Goal: Task Accomplishment & Management: Manage account settings

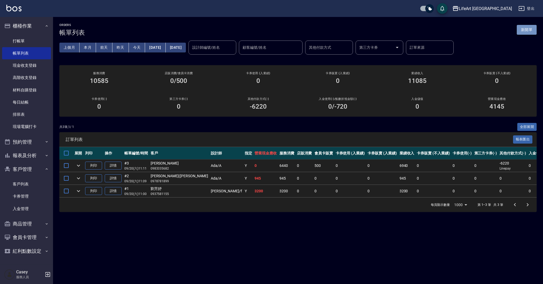
click at [531, 25] on button "新開單" at bounding box center [527, 30] width 20 height 10
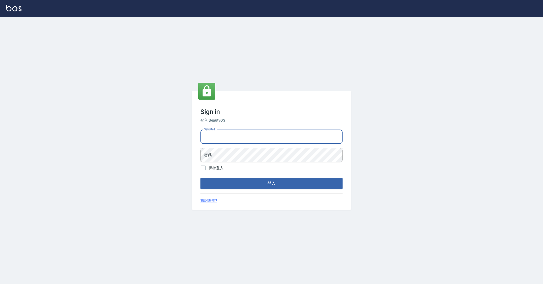
type input "0989368139"
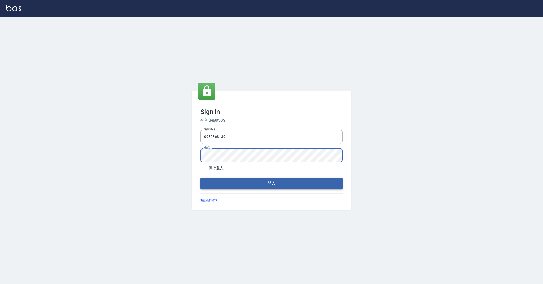
click at [239, 186] on button "登入" at bounding box center [272, 183] width 142 height 11
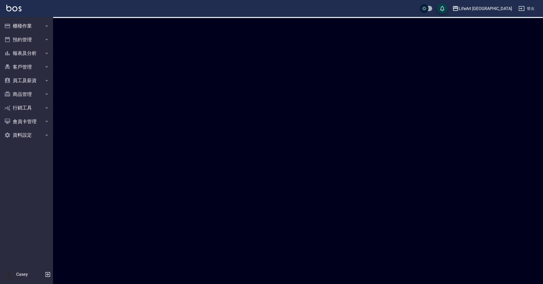
checkbox input "true"
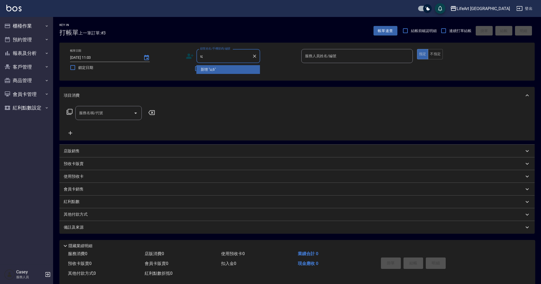
type input "u"
click at [233, 69] on li "楊小怡/0917222332/null" at bounding box center [228, 69] width 64 height 9
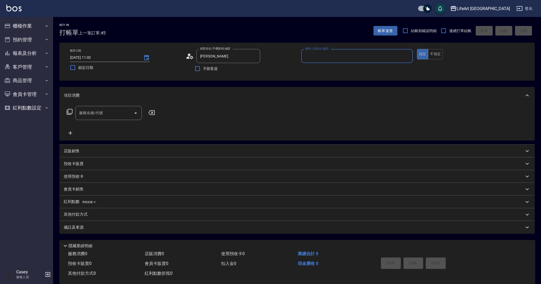
type input "楊小怡/0917222332/null"
type input "Jessica-j"
click at [189, 56] on circle at bounding box center [189, 55] width 3 height 3
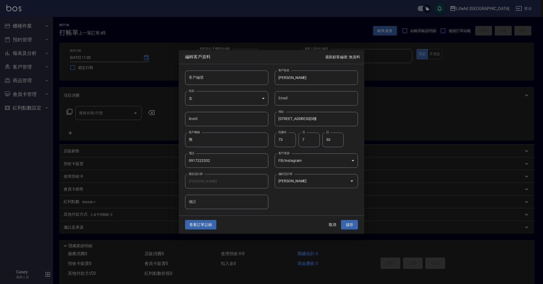
drag, startPoint x: 200, startPoint y: 222, endPoint x: 204, endPoint y: 221, distance: 4.0
click at [200, 222] on button "查看訂單記錄" at bounding box center [200, 225] width 31 height 10
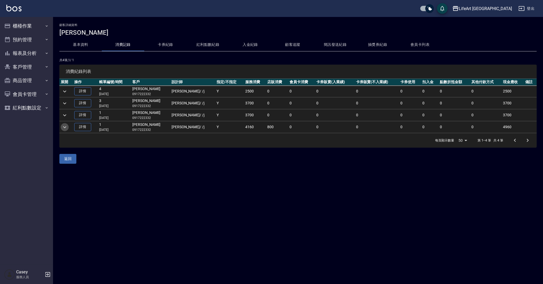
click at [66, 125] on icon "expand row" at bounding box center [65, 127] width 6 height 6
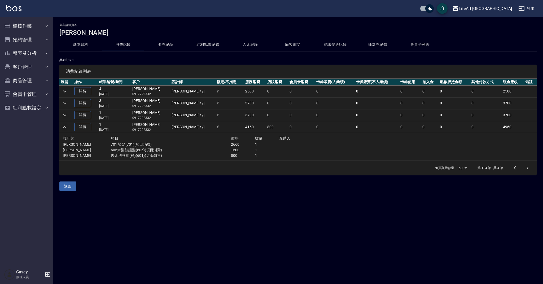
click at [66, 116] on icon "expand row" at bounding box center [65, 115] width 6 height 6
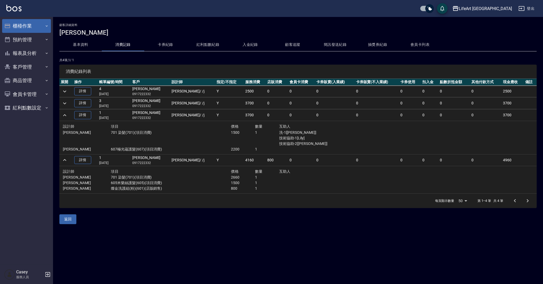
click at [44, 28] on button "櫃檯作業" at bounding box center [26, 26] width 49 height 14
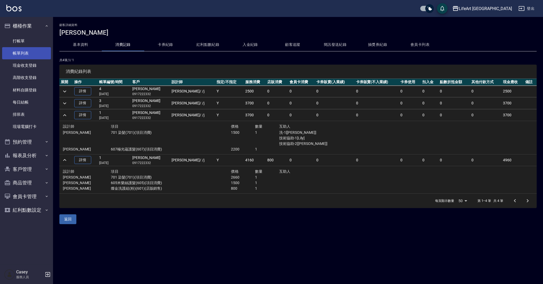
click at [30, 52] on link "帳單列表" at bounding box center [26, 53] width 49 height 12
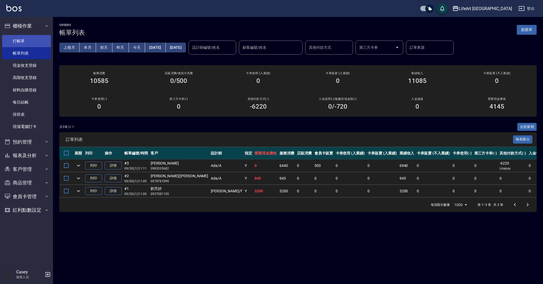
click at [22, 43] on link "打帳單" at bounding box center [26, 41] width 49 height 12
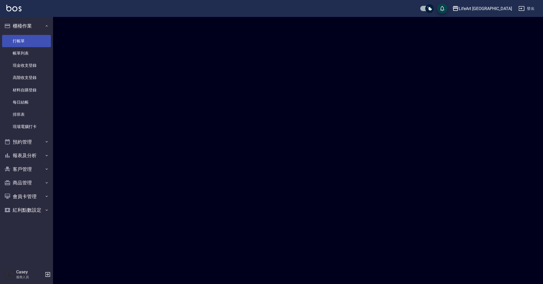
click at [23, 41] on link "打帳單" at bounding box center [26, 41] width 49 height 12
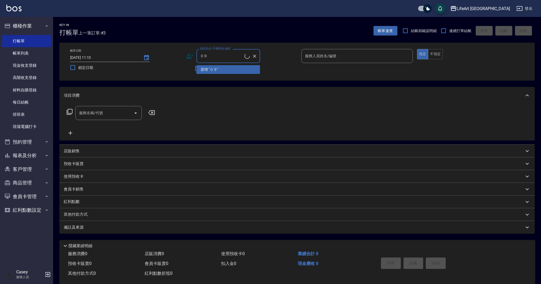
type input "０"
click at [228, 70] on li "吳佩紜/0918086182/null" at bounding box center [228, 69] width 64 height 9
type input "吳佩紜/0918086182/null"
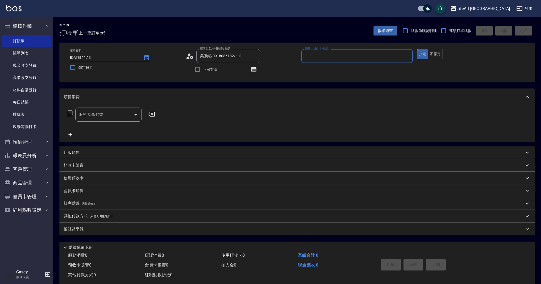
click at [252, 70] on icon "button" at bounding box center [253, 69] width 4 height 3
click at [299, 71] on div "帳單日期 2025/09/20 11:13 鎖定日期 顧客姓名/手機號碼/編號 吳佩紜/0918086182/null 顧客姓名/手機號碼/編號 不留客資 服…" at bounding box center [297, 62] width 462 height 27
click at [190, 57] on icon at bounding box center [190, 56] width 8 height 8
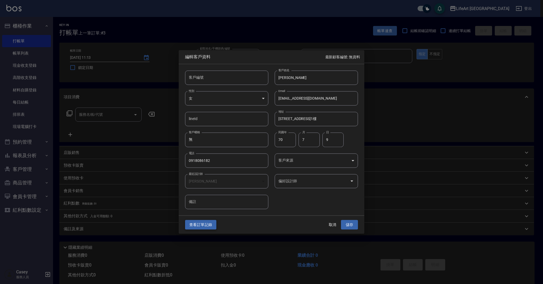
click at [208, 227] on button "查看訂單記錄" at bounding box center [200, 225] width 31 height 10
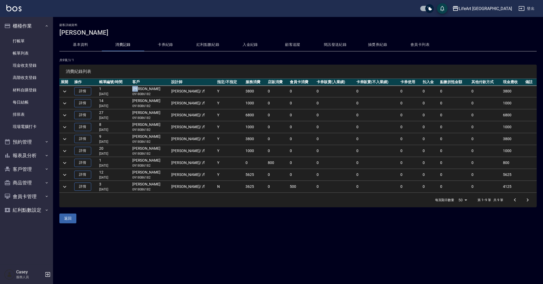
drag, startPoint x: 137, startPoint y: 90, endPoint x: 164, endPoint y: 89, distance: 27.6
click at [164, 89] on td "吳佩紜 0918086182" at bounding box center [150, 92] width 39 height 12
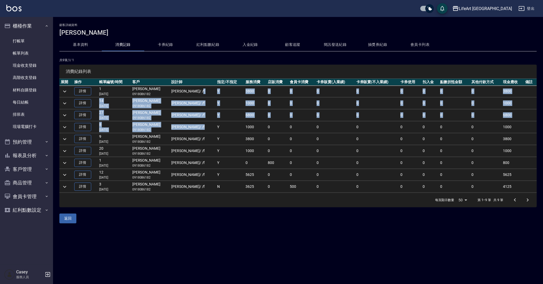
drag, startPoint x: 182, startPoint y: 90, endPoint x: 185, endPoint y: 127, distance: 37.5
click at [185, 127] on tbody "詳情 1 09/14/2025 吳佩紜 0918086182 Finney / /f Y 3800 0 0 0 0 0 0 0 0 3800 詳情 14 07…" at bounding box center [297, 139] width 477 height 107
click at [185, 127] on td "Finney / /f" at bounding box center [193, 127] width 46 height 12
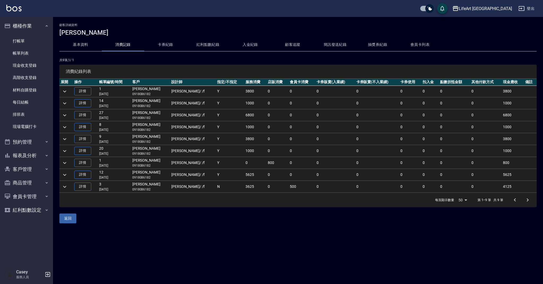
click at [67, 90] on icon "expand row" at bounding box center [65, 91] width 6 height 6
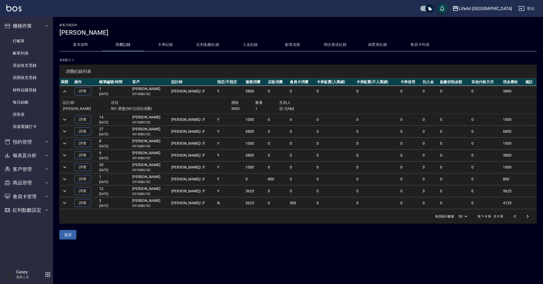
click at [172, 114] on td "Finney / /f" at bounding box center [193, 120] width 46 height 12
click at [216, 121] on td "Y" at bounding box center [230, 120] width 28 height 12
click at [29, 45] on link "打帳單" at bounding box center [26, 41] width 49 height 12
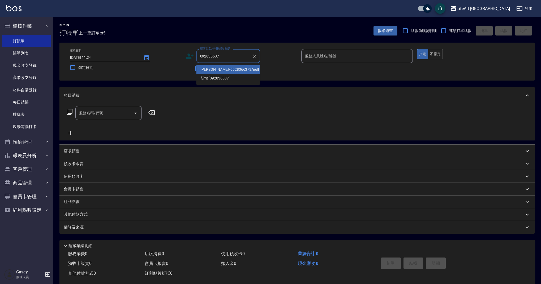
drag, startPoint x: 227, startPoint y: 69, endPoint x: 242, endPoint y: 80, distance: 18.0
click at [227, 69] on li "林妤靜/0928366373/null" at bounding box center [228, 69] width 64 height 9
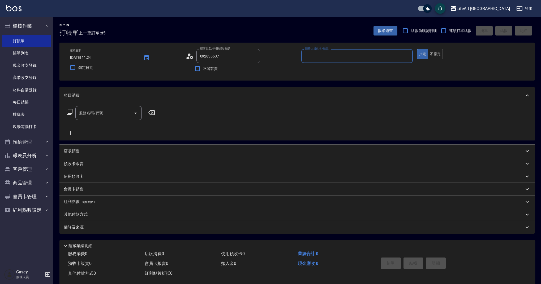
type input "林妤靜/0928366373/null"
type input "Ashely-A"
click at [252, 72] on icon "button" at bounding box center [253, 69] width 5 height 4
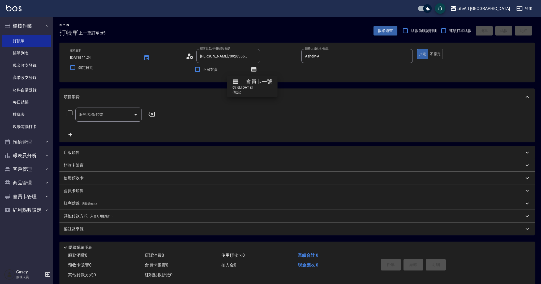
click at [189, 56] on circle at bounding box center [189, 55] width 3 height 3
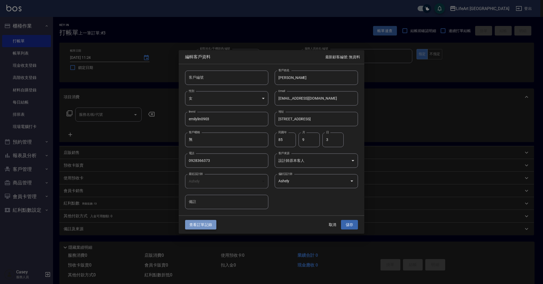
click at [211, 222] on button "查看訂單記錄" at bounding box center [200, 225] width 31 height 10
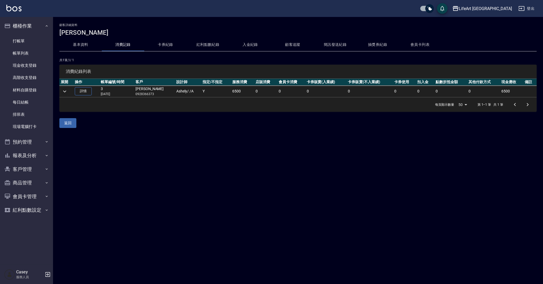
click at [65, 90] on icon "expand row" at bounding box center [65, 91] width 6 height 6
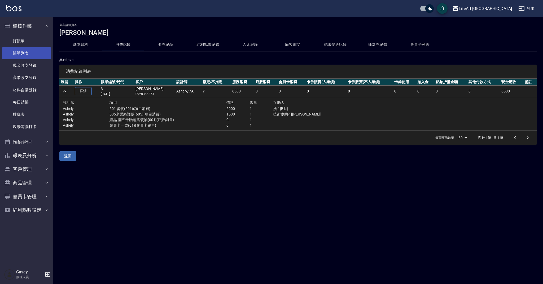
click at [23, 51] on link "帳單列表" at bounding box center [26, 53] width 49 height 12
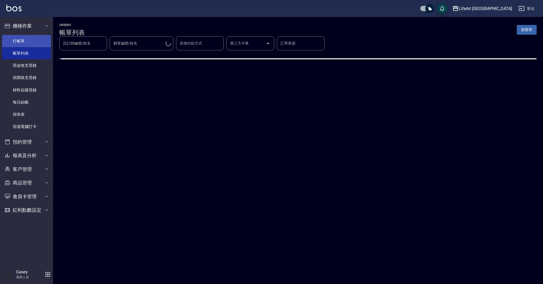
click at [39, 46] on link "打帳單" at bounding box center [26, 41] width 49 height 12
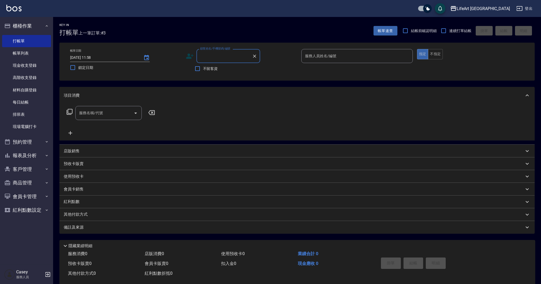
click at [220, 61] on div "顧客姓名/手機號碼/編號" at bounding box center [228, 56] width 64 height 14
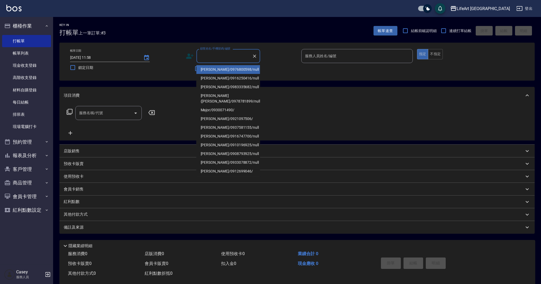
type input "u"
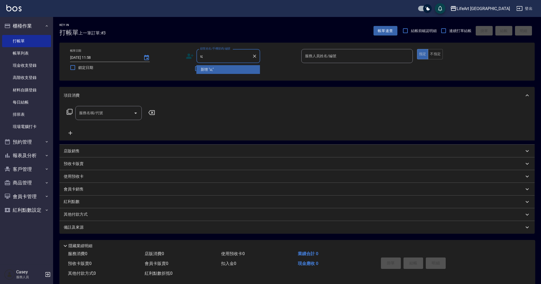
type input "u"
drag, startPoint x: 225, startPoint y: 69, endPoint x: 258, endPoint y: 68, distance: 32.9
click at [225, 69] on li "楊小怡/0917222332/null" at bounding box center [228, 69] width 64 height 9
type input "楊小怡/0917222332/null"
type input "Jessica-j"
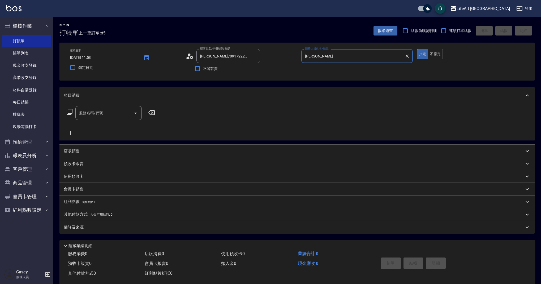
drag, startPoint x: 265, startPoint y: 71, endPoint x: 237, endPoint y: 68, distance: 28.2
click at [266, 71] on div "顧客姓名/手機號碼/編號 楊小怡/0917222332/null 顧客姓名/手機號碼/編號 不留客資" at bounding box center [241, 61] width 111 height 25
click at [186, 57] on icon at bounding box center [190, 56] width 8 height 8
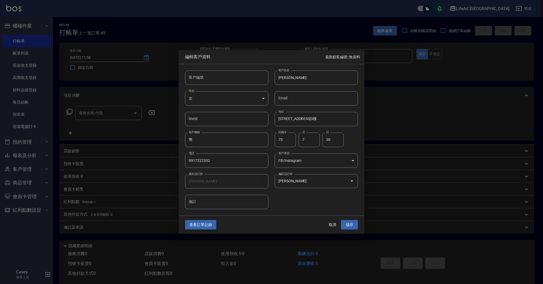
click at [197, 224] on button "查看訂單記錄" at bounding box center [200, 225] width 31 height 10
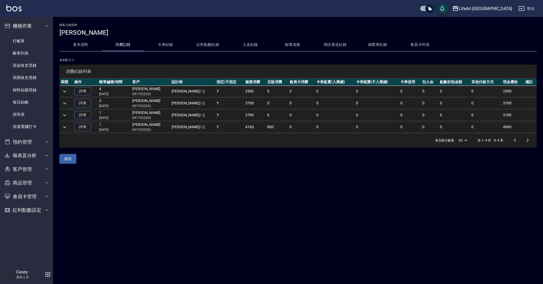
click at [111, 65] on div "消費紀錄列表" at bounding box center [297, 72] width 477 height 14
click at [69, 93] on td at bounding box center [66, 92] width 14 height 12
click at [64, 105] on icon "expand row" at bounding box center [65, 103] width 6 height 6
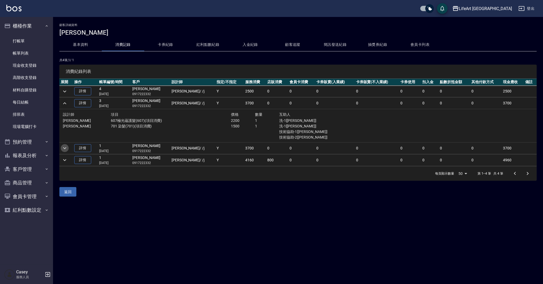
click at [64, 151] on icon "expand row" at bounding box center [65, 148] width 6 height 6
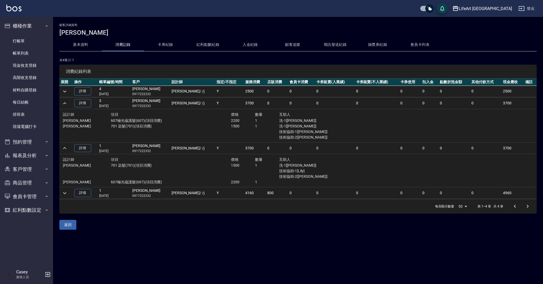
click at [246, 171] on div "1500" at bounding box center [243, 171] width 24 height 17
click at [66, 192] on icon "expand row" at bounding box center [65, 193] width 6 height 6
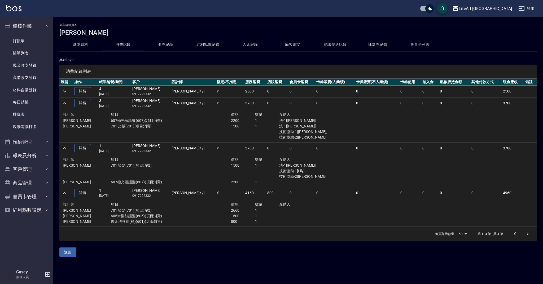
click at [237, 224] on div "設計師 項目 價格 數量 互助人 Jessica 701 染髮(701)(項目消費) 2660 1 Jessica 605米樂絲護髮(605)(項目消費) 1…" at bounding box center [207, 213] width 293 height 28
click at [67, 92] on icon "expand row" at bounding box center [65, 91] width 6 height 6
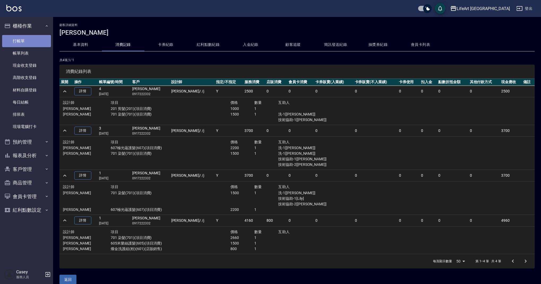
click at [28, 42] on link "打帳單" at bounding box center [26, 41] width 49 height 12
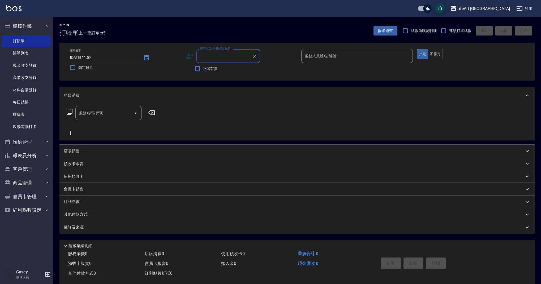
click at [219, 53] on input "顧客姓名/手機號碼/編號" at bounding box center [224, 55] width 51 height 9
type input "０"
click at [226, 73] on li "李韋萱/0975032501/null" at bounding box center [228, 69] width 64 height 9
type input "李韋萱/0975032501/null"
click at [320, 58] on input "服務人員姓名/編號" at bounding box center [356, 55] width 107 height 9
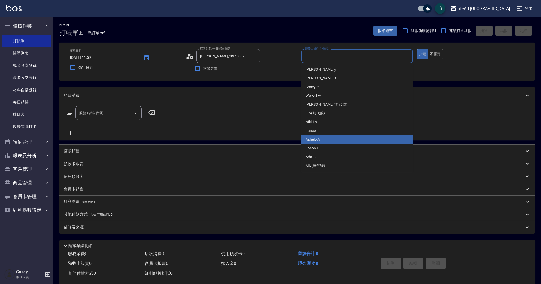
click at [326, 139] on div "Ashely -A" at bounding box center [356, 139] width 111 height 9
type input "Ashely-A"
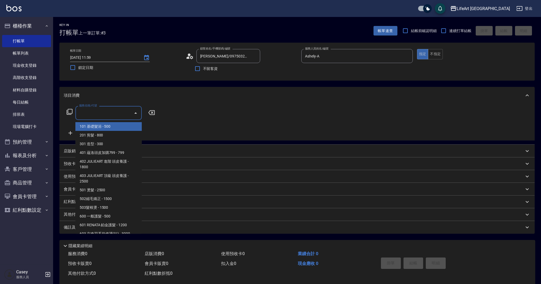
click at [112, 109] on input "服務名稱/代號" at bounding box center [105, 112] width 54 height 9
click at [118, 133] on span "201 剪髮 - 800" at bounding box center [108, 135] width 66 height 9
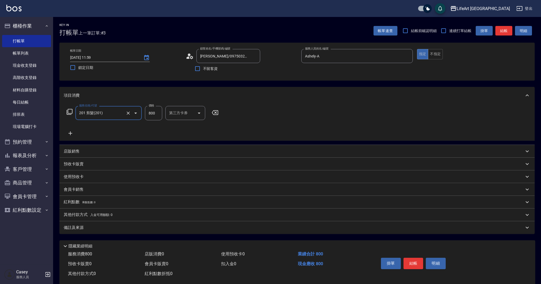
type input "201 剪髮(201)"
click at [154, 115] on input "800" at bounding box center [153, 113] width 17 height 14
type input "100"
click at [121, 224] on div "備註及來源" at bounding box center [296, 227] width 475 height 13
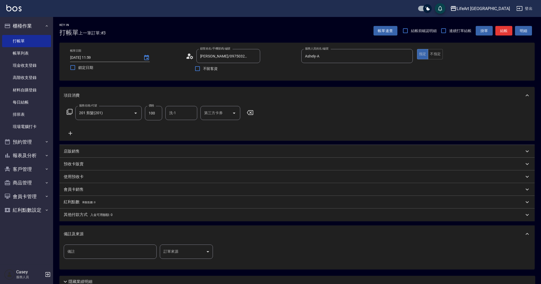
click at [176, 250] on body "LifeArt 蘆洲 登出 櫃檯作業 打帳單 帳單列表 現金收支登錄 高階收支登錄 材料自購登錄 每日結帳 排班表 現場電腦打卡 預約管理 預約管理 單日預約…" at bounding box center [270, 163] width 541 height 327
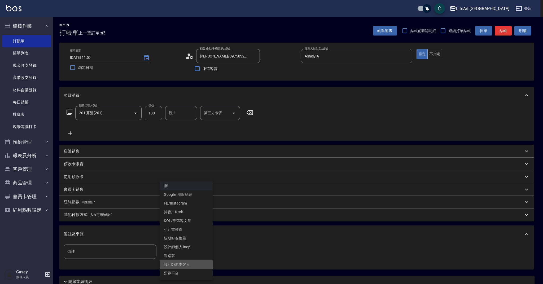
click at [191, 265] on li "設計師原本客人" at bounding box center [186, 264] width 53 height 9
type input "設計師原本客人"
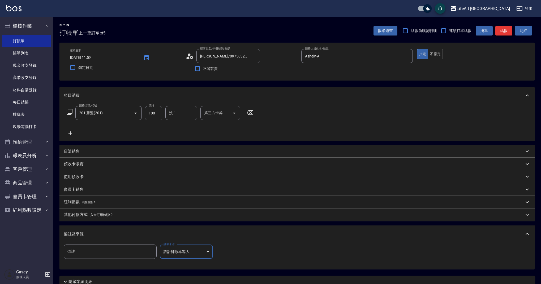
click at [503, 28] on button "結帳" at bounding box center [503, 31] width 17 height 10
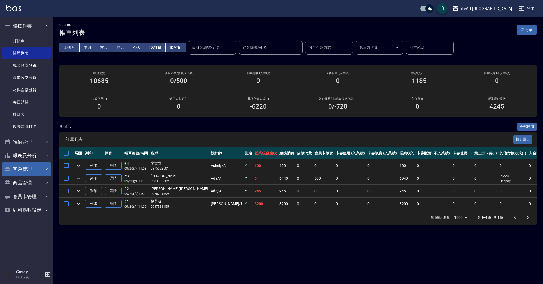
click at [20, 171] on button "客戶管理" at bounding box center [26, 170] width 49 height 14
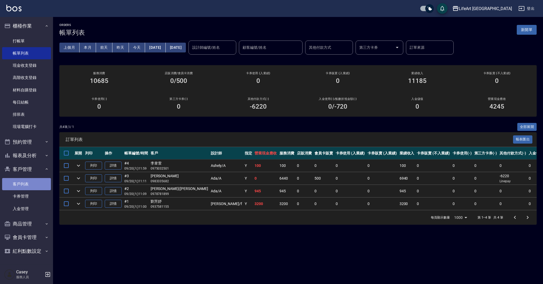
click at [23, 188] on link "客戶列表" at bounding box center [26, 184] width 49 height 12
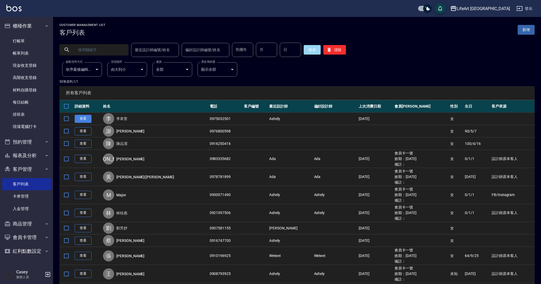
click at [83, 118] on link "查看" at bounding box center [83, 119] width 17 height 8
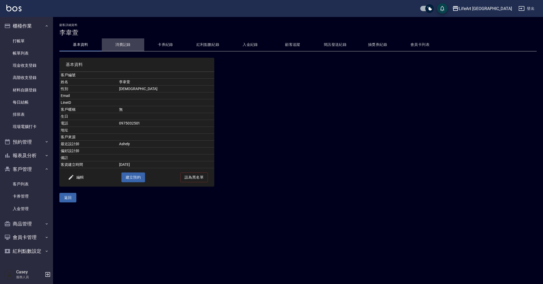
click at [123, 43] on button "消費記錄" at bounding box center [123, 44] width 42 height 13
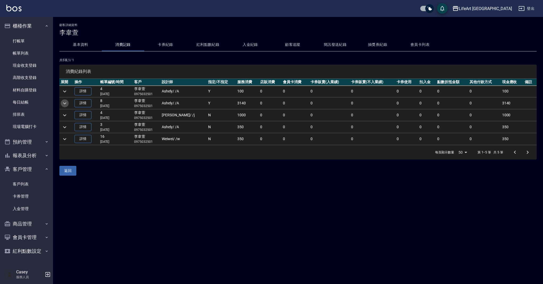
click at [65, 102] on icon "expand row" at bounding box center [65, 103] width 6 height 6
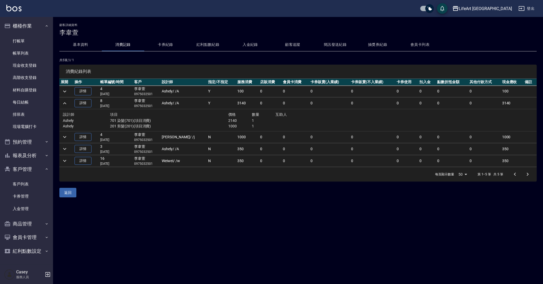
click at [65, 102] on icon "expand row" at bounding box center [65, 103] width 6 height 6
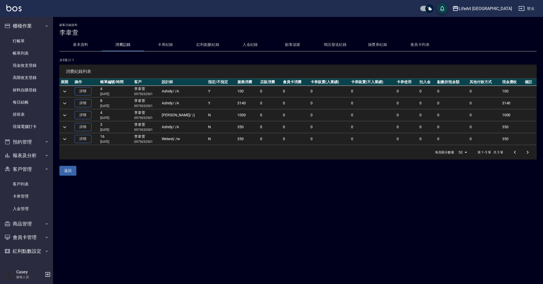
click at [87, 47] on button "基本資料" at bounding box center [80, 44] width 42 height 13
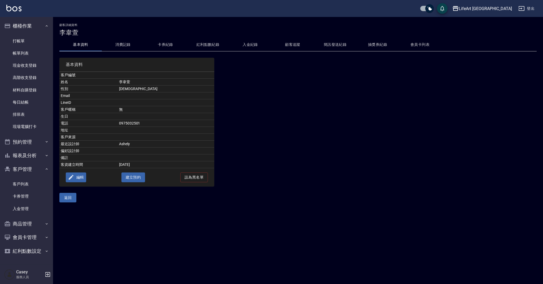
click at [75, 181] on button "編輯" at bounding box center [76, 178] width 20 height 10
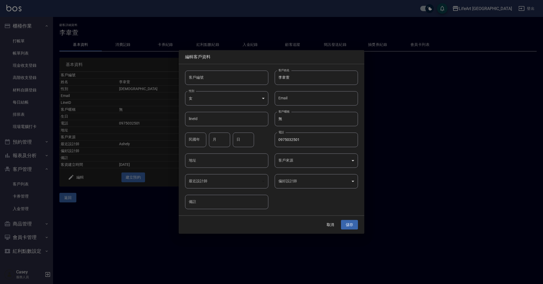
click at [294, 166] on body "LifeArt 蘆洲 登出 櫃檯作業 打帳單 帳單列表 現金收支登錄 高階收支登錄 材料自購登錄 每日結帳 排班表 現場電腦打卡 預約管理 預約管理 單日預約…" at bounding box center [271, 142] width 543 height 284
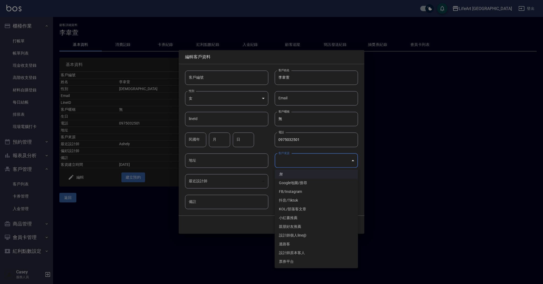
click at [254, 226] on div at bounding box center [271, 142] width 543 height 284
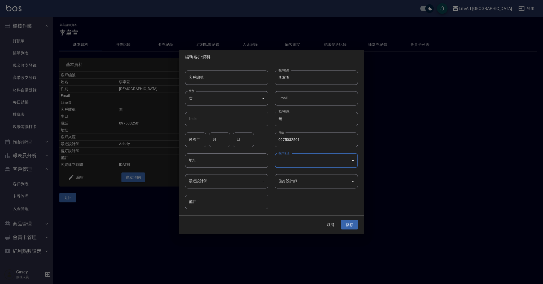
click at [296, 184] on body "LifeArt 蘆洲 登出 櫃檯作業 打帳單 帳單列表 現金收支登錄 高階收支登錄 材料自購登錄 每日結帳 排班表 現場電腦打卡 預約管理 預約管理 單日預約…" at bounding box center [271, 142] width 543 height 284
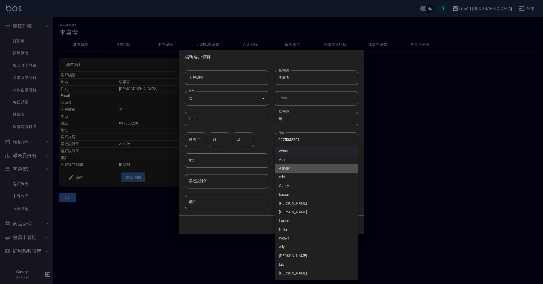
click at [294, 168] on li "Ashely" at bounding box center [316, 168] width 83 height 9
type input "73c9f443-5dd2-494c-a1c5-86db8311ae5d"
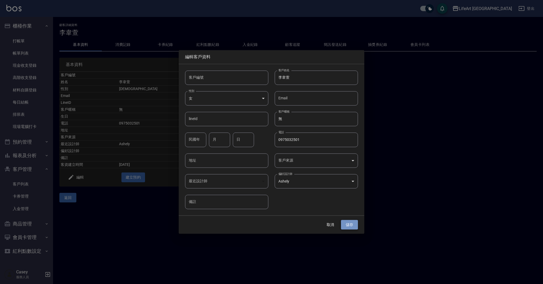
click at [351, 225] on button "儲存" at bounding box center [349, 225] width 17 height 10
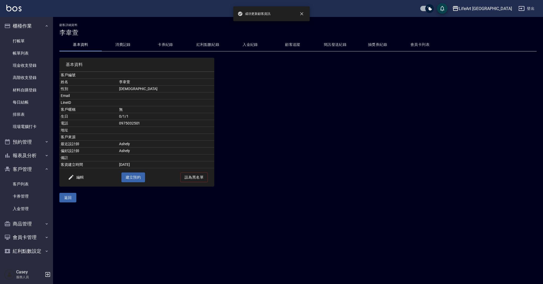
click at [125, 45] on button "消費記錄" at bounding box center [123, 44] width 42 height 13
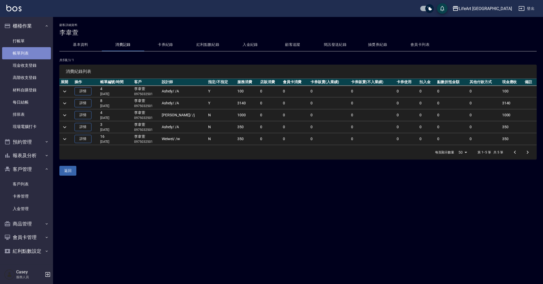
click at [25, 52] on link "帳單列表" at bounding box center [26, 53] width 49 height 12
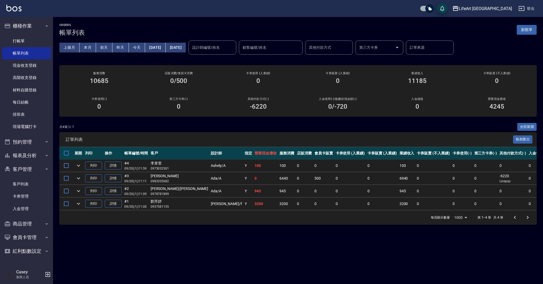
click at [488, 121] on div "ORDERS 帳單列表 新開單 上個月 本月 前天 昨天 今天 2025/09/20 2025/09/20 設計師編號/姓名 設計師編號/姓名 顧客編號/姓名…" at bounding box center [298, 124] width 490 height 214
click at [36, 40] on link "打帳單" at bounding box center [26, 41] width 49 height 12
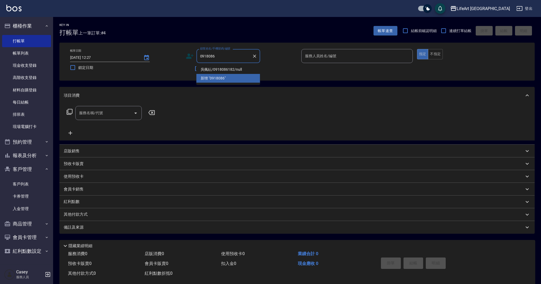
click at [233, 70] on li "吳佩紜/0918086182/null" at bounding box center [228, 69] width 64 height 9
type input "吳佩紜/0918086182/null"
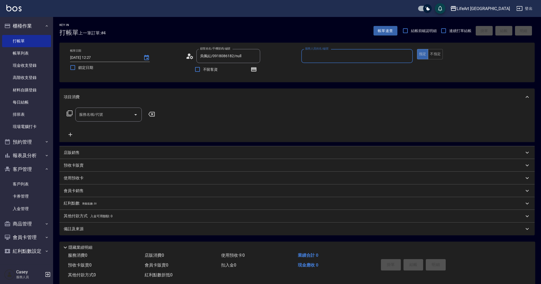
click at [325, 58] on input "服務人員姓名/編號" at bounding box center [356, 55] width 107 height 9
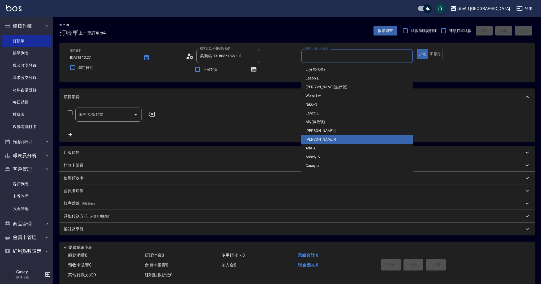
click at [321, 137] on div "Finney -f" at bounding box center [356, 139] width 111 height 9
type input "Finney-f"
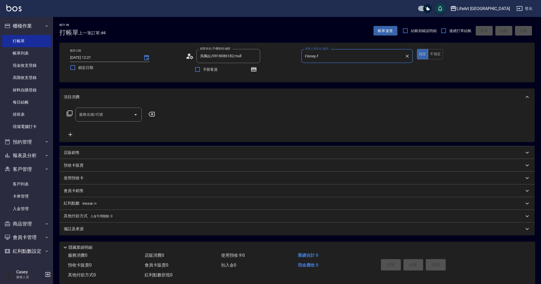
click at [148, 109] on div "服務名稱/代號 服務名稱/代號" at bounding box center [111, 115] width 94 height 14
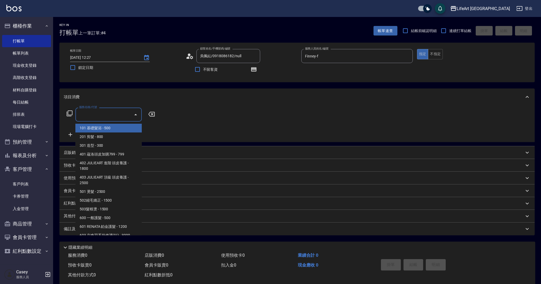
click at [105, 111] on input "服務名稱/代號" at bounding box center [105, 114] width 54 height 9
click at [98, 139] on span "201 剪髮 - 800" at bounding box center [108, 137] width 66 height 9
type input "201 剪髮(201)"
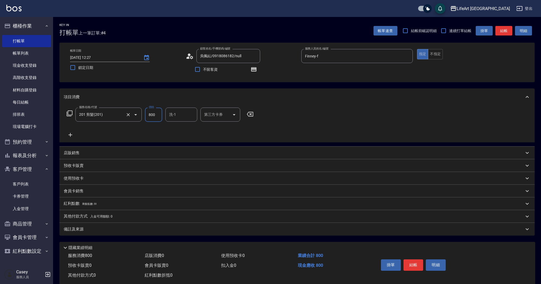
drag, startPoint x: 159, startPoint y: 115, endPoint x: 134, endPoint y: 113, distance: 25.0
click at [134, 113] on div "服務名稱/代號 201 剪髮(201) 服務名稱/代號 價格 800 價格 洗-1 洗-1 第三方卡券 第三方卡券" at bounding box center [160, 115] width 193 height 14
click at [177, 120] on div "洗-1" at bounding box center [181, 115] width 32 height 14
type input "1000"
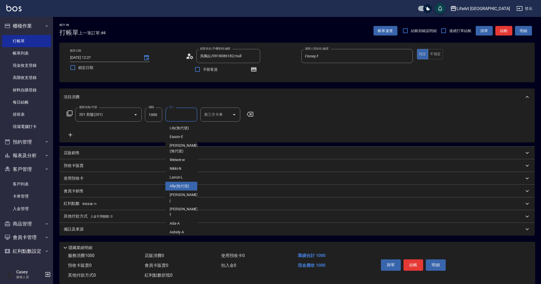
click at [180, 184] on span "Ally (無代號)" at bounding box center [179, 187] width 20 height 6
type input "Ally(無代號)"
click at [87, 206] on p "紅利點數 剩餘點數: 51" at bounding box center [80, 204] width 33 height 6
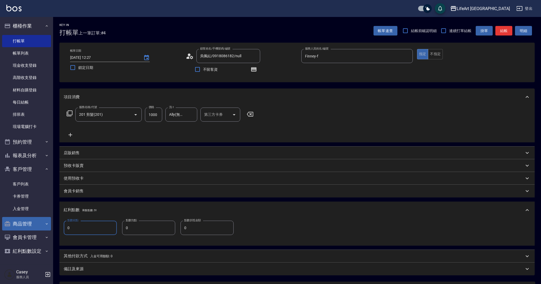
drag, startPoint x: 86, startPoint y: 231, endPoint x: 49, endPoint y: 228, distance: 37.8
click at [49, 228] on div "LifeArt 蘆洲 登出 櫃檯作業 打帳單 帳單列表 現金收支登錄 高階收支登錄 材料自購登錄 每日結帳 排班表 現場電腦打卡 預約管理 預約管理 單日預約…" at bounding box center [270, 166] width 541 height 333
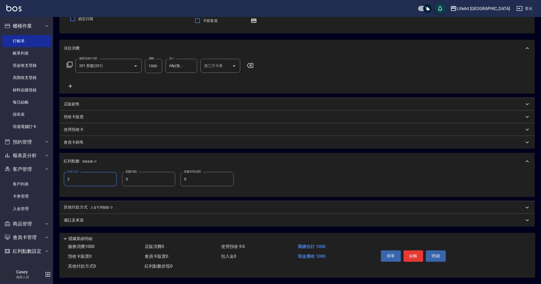
scroll to position [51, 0]
type input "2"
click at [266, 218] on div "備註及來源" at bounding box center [294, 221] width 460 height 6
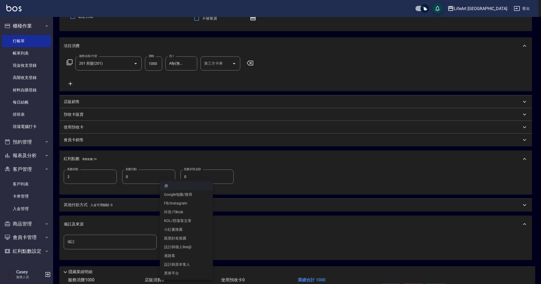
click at [193, 240] on body "LifeArt 蘆洲 登出 櫃檯作業 打帳單 帳單列表 現金收支登錄 高階收支登錄 材料自購登錄 每日結帳 排班表 現場電腦打卡 預約管理 預約管理 單日預約…" at bounding box center [270, 133] width 541 height 369
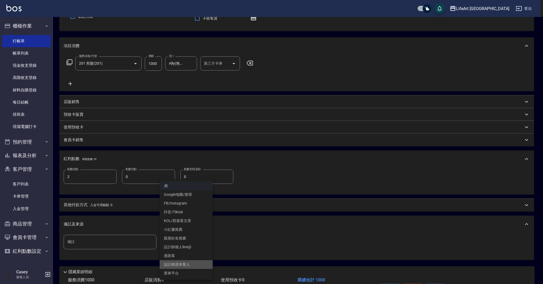
click at [185, 267] on li "設計師原本客人" at bounding box center [186, 264] width 53 height 9
type input "設計師原本客人"
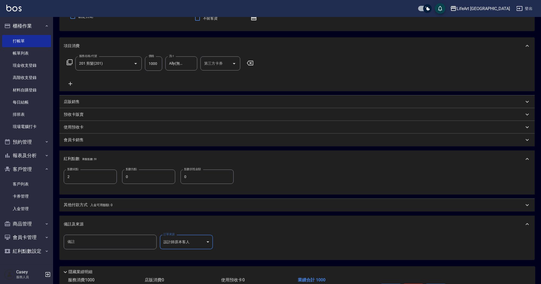
click at [285, 229] on div "備註及來源" at bounding box center [296, 224] width 475 height 17
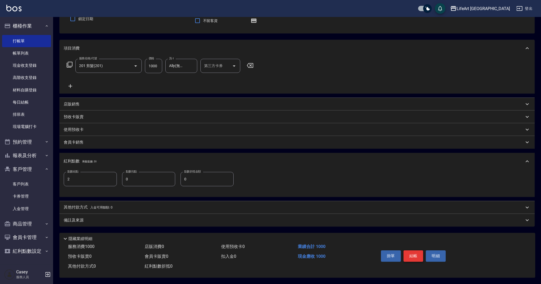
click at [413, 252] on button "結帳" at bounding box center [413, 256] width 20 height 11
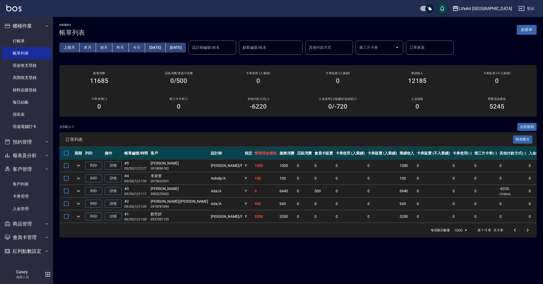
click at [213, 124] on div "共 5 筆, 1 / 1 全部展開" at bounding box center [297, 127] width 477 height 8
click at [46, 167] on icon "button" at bounding box center [47, 169] width 4 height 4
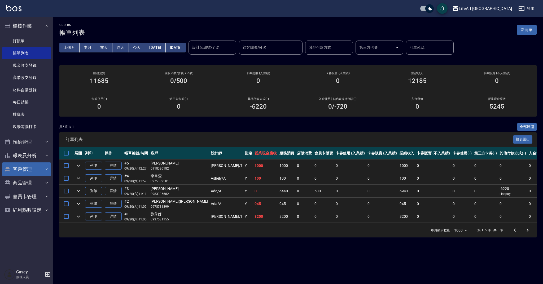
click at [85, 126] on div "共 5 筆, 1 / 1 全部展開" at bounding box center [297, 127] width 477 height 8
click at [31, 173] on button "客戶管理" at bounding box center [26, 170] width 49 height 14
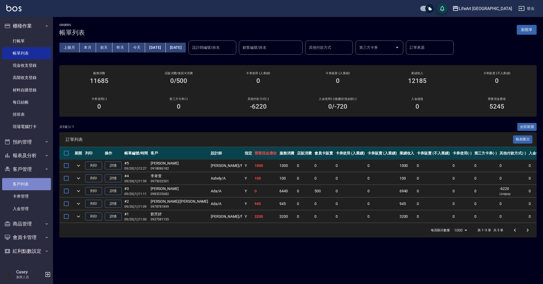
click at [31, 186] on link "客戶列表" at bounding box center [26, 184] width 49 height 12
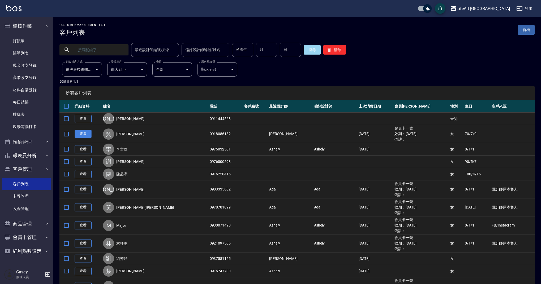
click at [80, 135] on link "查看" at bounding box center [83, 134] width 17 height 8
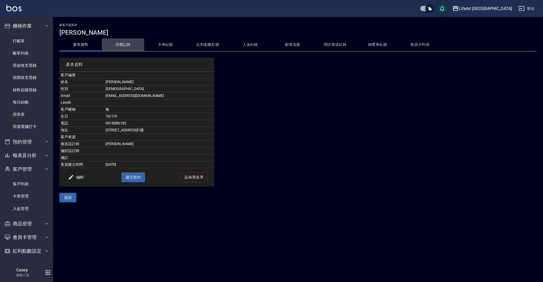
click at [131, 37] on div "顧客詳細資料 吳佩紜 基本資料 消費記錄 卡券紀錄 紅利點數紀錄 入金紀錄 顧客追蹤 簡訊發送紀錄 抽獎券紀錄 會員卡列表 基本資料 客戶編號 姓名 吳佩紜 …" at bounding box center [298, 112] width 490 height 179
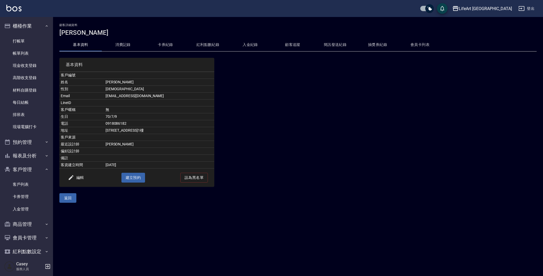
click at [121, 46] on button "消費記錄" at bounding box center [123, 44] width 42 height 13
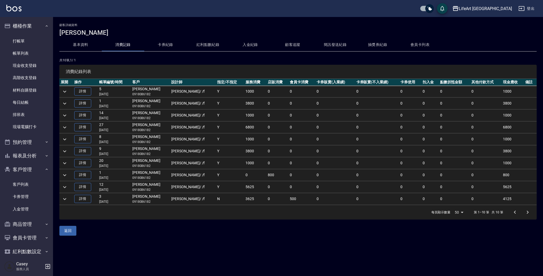
click at [67, 102] on icon "expand row" at bounding box center [65, 103] width 6 height 6
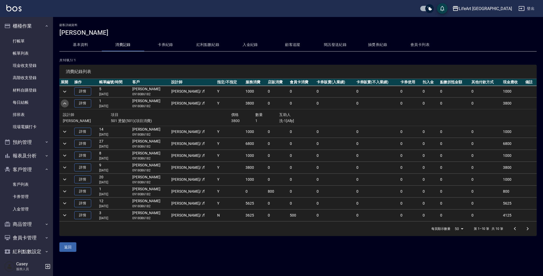
click at [67, 102] on icon "expand row" at bounding box center [65, 103] width 6 height 6
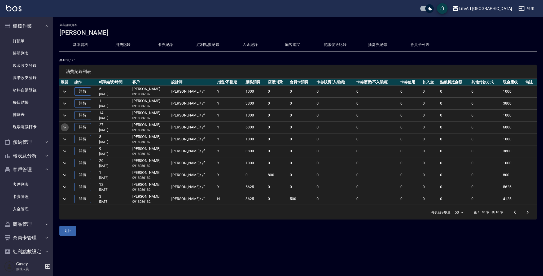
click at [65, 128] on icon "expand row" at bounding box center [65, 127] width 6 height 6
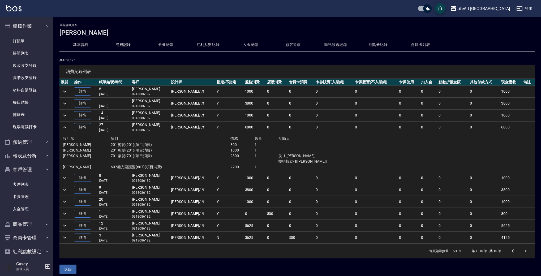
click at [65, 128] on icon "expand row" at bounding box center [65, 127] width 6 height 6
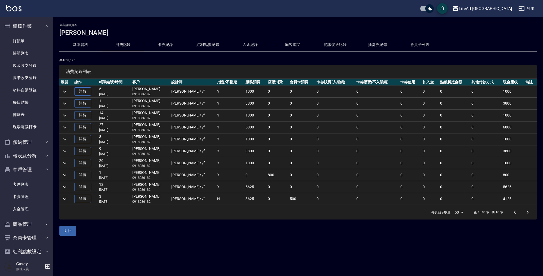
click at [61, 198] on button "expand row" at bounding box center [65, 199] width 8 height 8
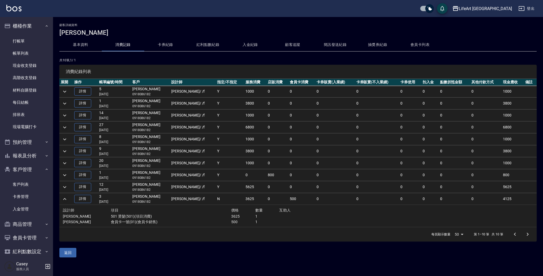
click at [61, 198] on button "expand row" at bounding box center [65, 199] width 8 height 8
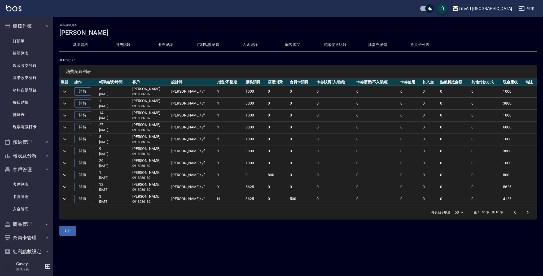
click at [66, 198] on icon "expand row" at bounding box center [65, 199] width 6 height 6
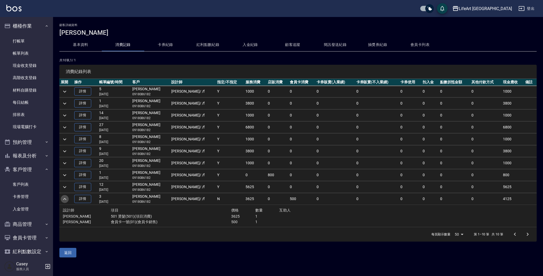
click at [66, 198] on icon "expand row" at bounding box center [65, 199] width 6 height 6
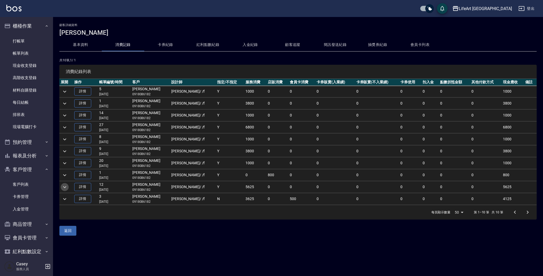
click at [65, 188] on icon "expand row" at bounding box center [64, 187] width 3 height 2
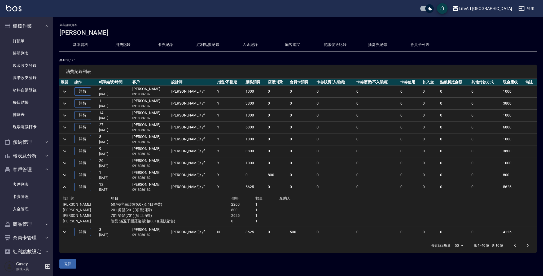
click at [65, 188] on icon "expand row" at bounding box center [65, 187] width 6 height 6
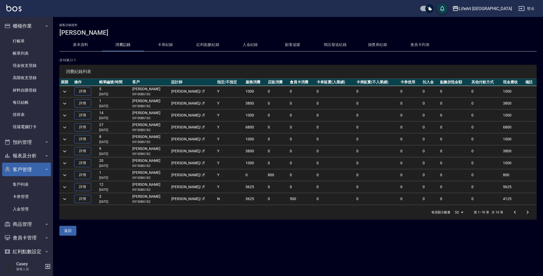
click at [45, 168] on icon "button" at bounding box center [47, 169] width 4 height 4
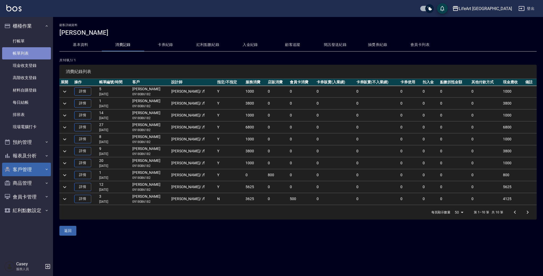
click at [23, 50] on link "帳單列表" at bounding box center [26, 53] width 49 height 12
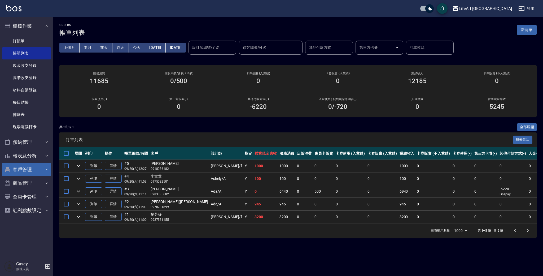
click at [521, 30] on button "新開單" at bounding box center [527, 30] width 20 height 10
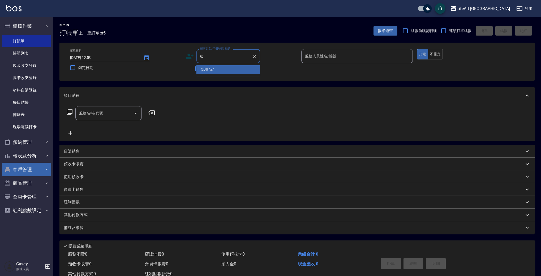
type input "u"
click at [212, 72] on li "楊小怡/0917222332/null" at bounding box center [228, 69] width 64 height 9
type input "楊小怡/0917222332/null"
type input "Jessica-j"
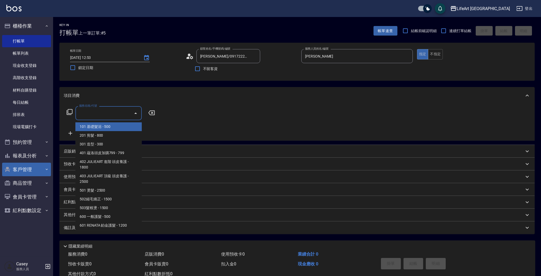
click at [106, 113] on input "服務名稱/代號" at bounding box center [105, 112] width 54 height 9
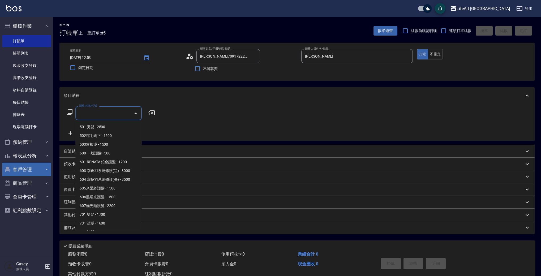
scroll to position [71, 0]
click at [117, 207] on span "701 染髮 - 1700" at bounding box center [108, 206] width 66 height 9
type input "701 染髮(701)"
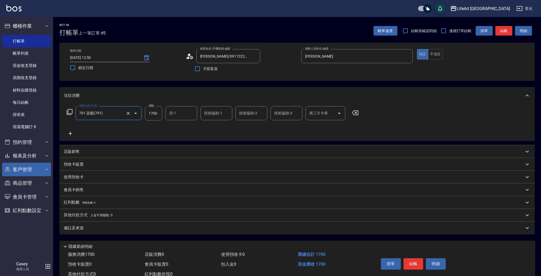
click at [68, 131] on icon at bounding box center [70, 133] width 13 height 6
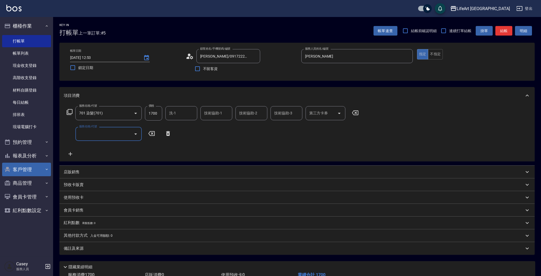
click at [99, 131] on input "服務名稱/代號" at bounding box center [105, 133] width 54 height 9
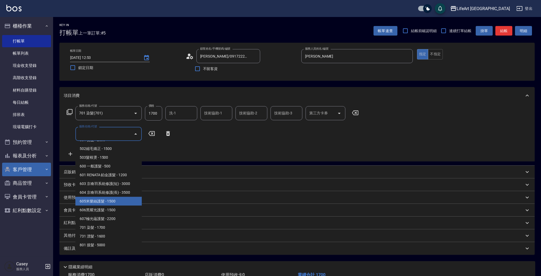
click at [110, 200] on span "605米樂絲護髮 - 1500" at bounding box center [108, 201] width 66 height 9
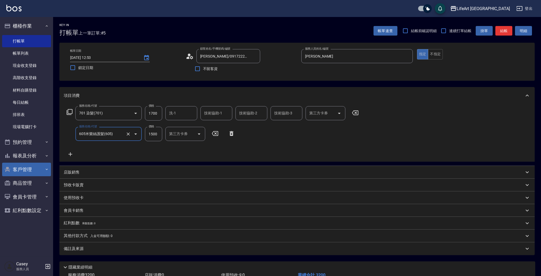
type input "605米樂絲護髮(605)"
drag, startPoint x: 160, startPoint y: 112, endPoint x: 143, endPoint y: 114, distance: 17.3
click at [143, 114] on div "服務名稱/代號 701 染髮(701) 服務名稱/代號 價格 1700 價格 洗-1 洗-1 技術協助-1 技術協助-1 技術協助-2 技術協助-2 技術協助…" at bounding box center [213, 113] width 298 height 14
drag, startPoint x: 145, startPoint y: 113, endPoint x: 164, endPoint y: 115, distance: 19.5
click at [162, 115] on div "服務名稱/代號 701 染髮(701) 服務名稱/代號 價格 1700 價格 洗-1 洗-1 技術協助-1 技術協助-1 技術協助-2 技術協助-2 技術協助…" at bounding box center [213, 113] width 298 height 14
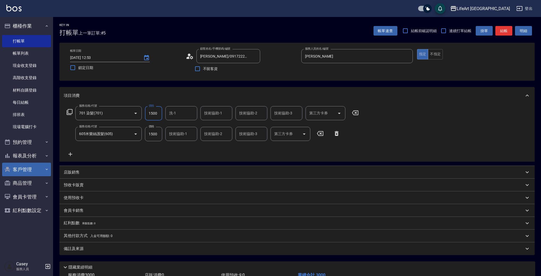
type input "1500"
click at [139, 248] on div "備註及來源" at bounding box center [294, 249] width 460 height 6
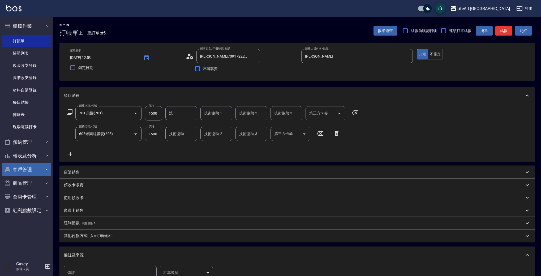
click at [187, 271] on body "LifeArt 蘆洲 登出 櫃檯作業 打帳單 帳單列表 現金收支登錄 高階收支登錄 材料自購登錄 每日結帳 排班表 現場電腦打卡 預約管理 預約管理 單日預約…" at bounding box center [270, 174] width 541 height 348
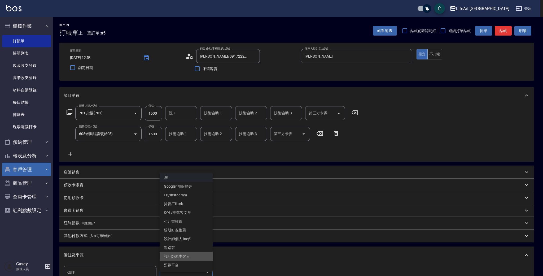
click at [189, 257] on li "設計師原本客人" at bounding box center [186, 256] width 53 height 9
type input "設計師原本客人"
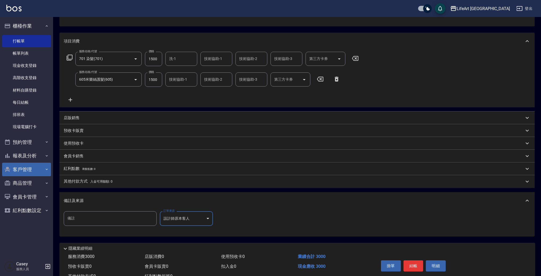
scroll to position [75, 0]
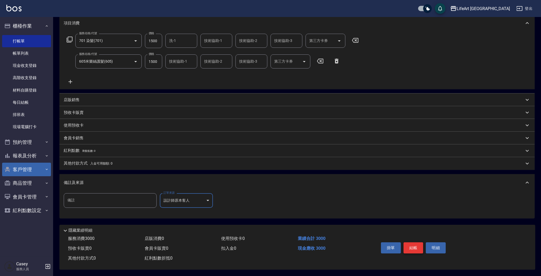
click at [416, 243] on button "結帳" at bounding box center [413, 247] width 20 height 11
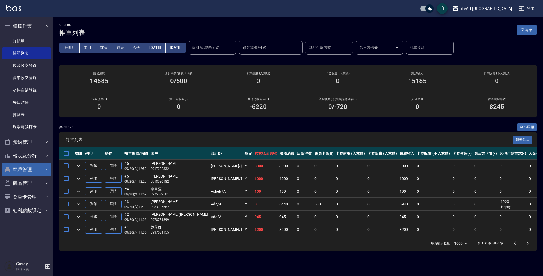
click at [24, 170] on button "客戶管理" at bounding box center [26, 170] width 49 height 14
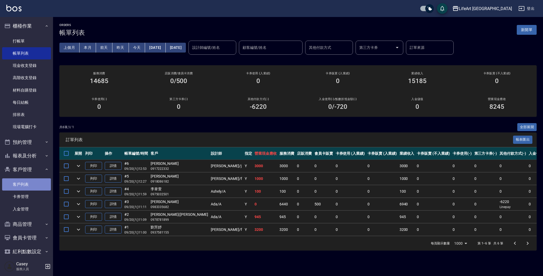
click at [29, 181] on link "客戶列表" at bounding box center [26, 184] width 49 height 12
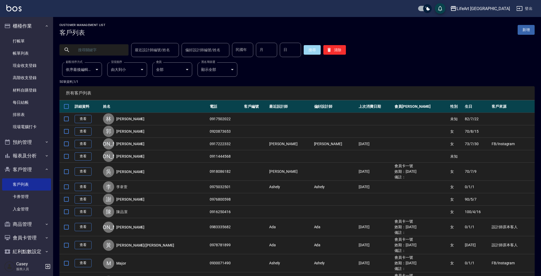
click at [94, 50] on input "text" at bounding box center [99, 50] width 50 height 14
type input "v"
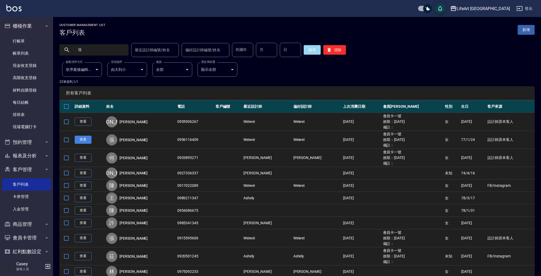
type input "筱"
click at [80, 142] on link "查看" at bounding box center [83, 140] width 17 height 8
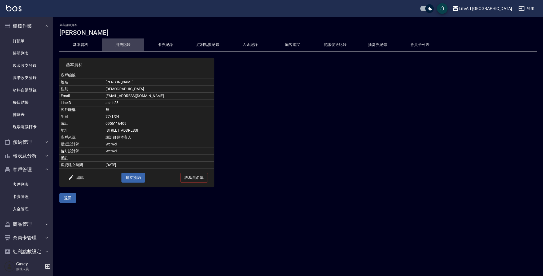
click at [128, 45] on button "消費記錄" at bounding box center [123, 44] width 42 height 13
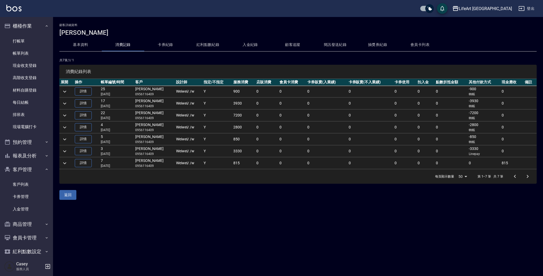
click at [66, 91] on icon "expand row" at bounding box center [64, 91] width 3 height 2
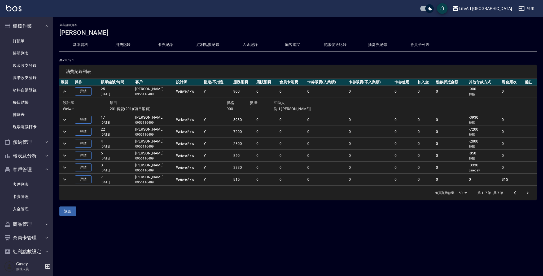
click at [65, 121] on icon "expand row" at bounding box center [65, 119] width 6 height 6
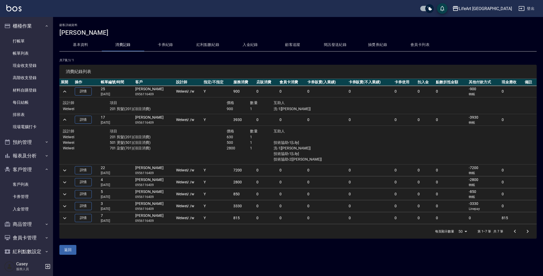
click at [64, 171] on icon "expand row" at bounding box center [65, 170] width 6 height 6
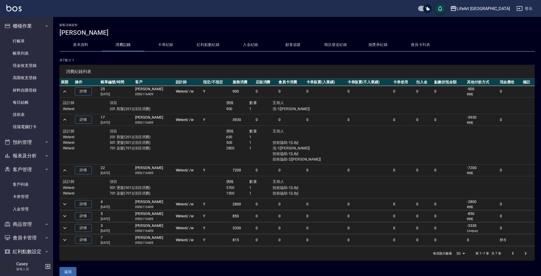
click at [63, 205] on icon "expand row" at bounding box center [65, 204] width 6 height 6
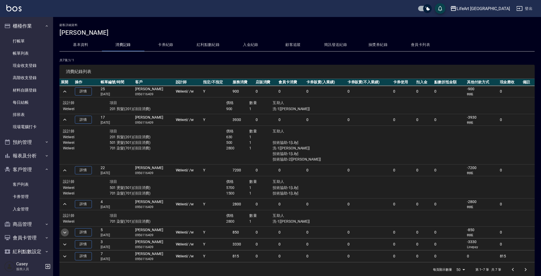
click at [66, 231] on icon "expand row" at bounding box center [65, 232] width 6 height 6
